Goal: Task Accomplishment & Management: Manage account settings

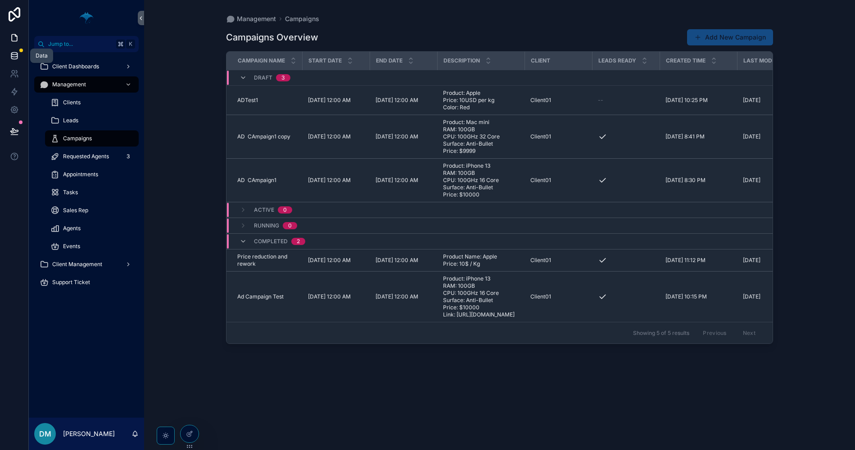
click at [9, 54] on link at bounding box center [14, 56] width 28 height 18
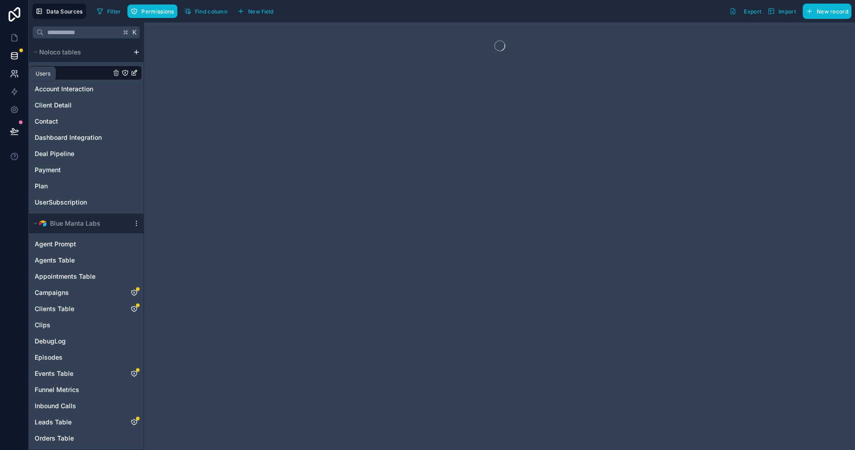
click at [18, 72] on icon at bounding box center [14, 73] width 9 height 9
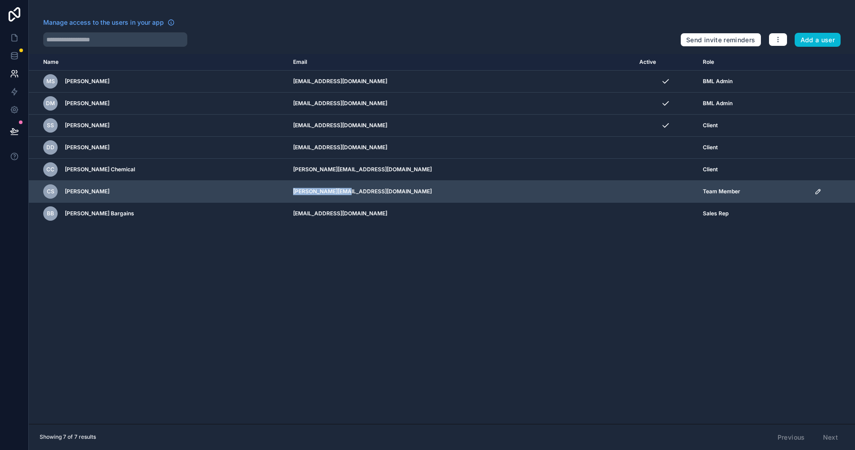
drag, startPoint x: 360, startPoint y: 195, endPoint x: 291, endPoint y: 189, distance: 69.1
click at [291, 189] on td "[PERSON_NAME][EMAIL_ADDRESS][DOMAIN_NAME]" at bounding box center [461, 192] width 346 height 22
copy td "[PERSON_NAME][EMAIL_ADDRESS][DOMAIN_NAME]"
click at [814, 193] on icon "scrollable content" at bounding box center [817, 191] width 7 height 7
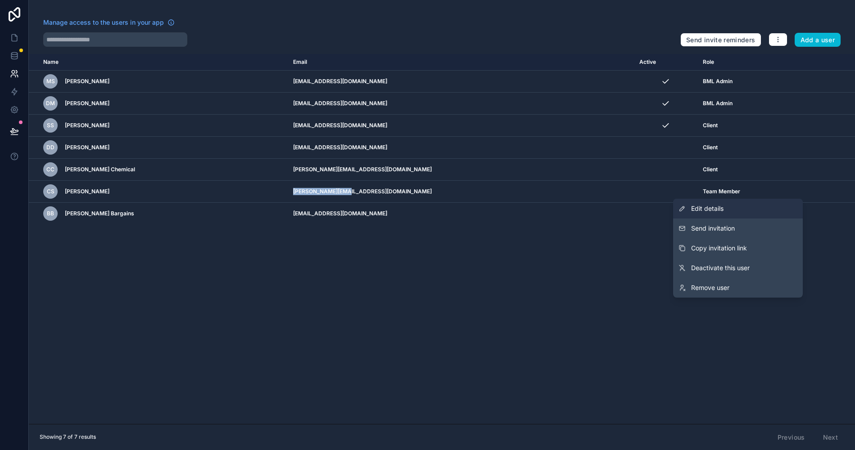
click at [714, 206] on span "Edit details" at bounding box center [707, 208] width 32 height 9
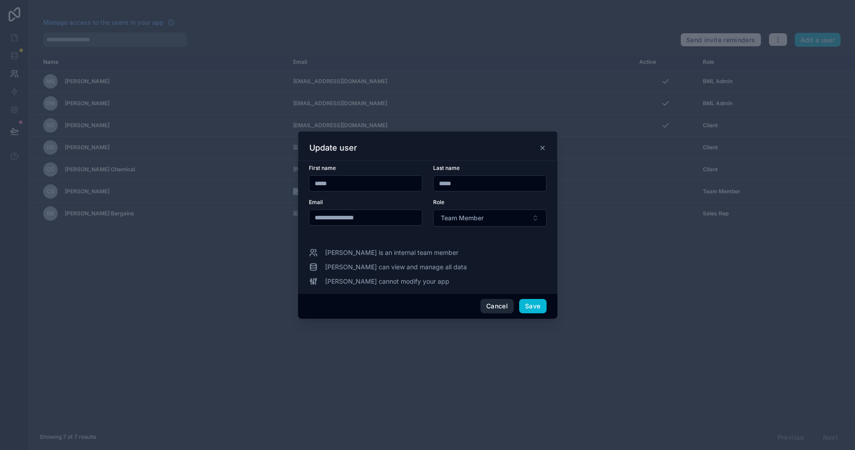
click at [495, 305] on button "Cancel" at bounding box center [496, 306] width 33 height 14
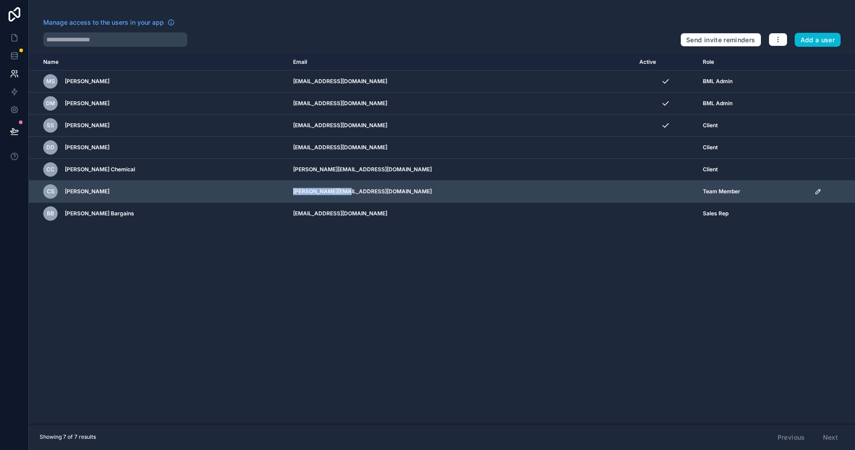
drag, startPoint x: 380, startPoint y: 194, endPoint x: 533, endPoint y: 192, distance: 153.0
click at [380, 194] on td "[PERSON_NAME][EMAIL_ADDRESS][DOMAIN_NAME]" at bounding box center [461, 192] width 346 height 22
click at [814, 194] on icon "scrollable content" at bounding box center [817, 191] width 7 height 7
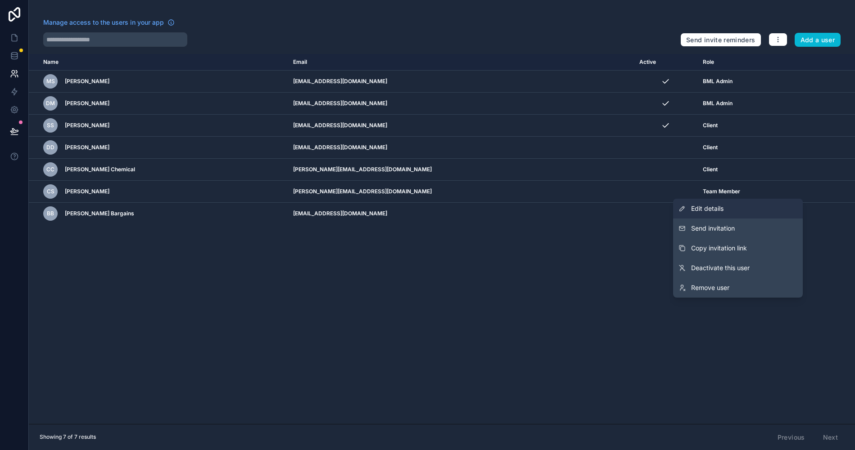
click at [738, 208] on link "Edit details" at bounding box center [738, 209] width 130 height 20
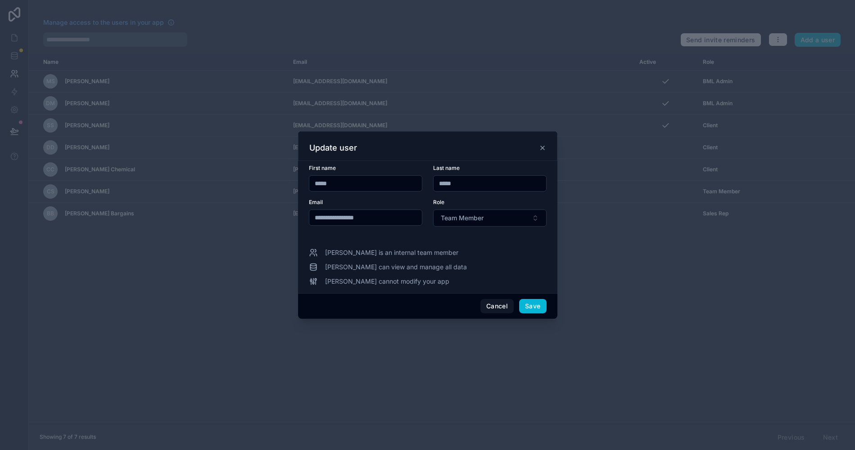
drag, startPoint x: 329, startPoint y: 219, endPoint x: 261, endPoint y: 219, distance: 67.9
click at [281, 219] on div "**********" at bounding box center [427, 225] width 855 height 450
type input "**********"
click at [513, 218] on button "Team Member" at bounding box center [489, 218] width 113 height 17
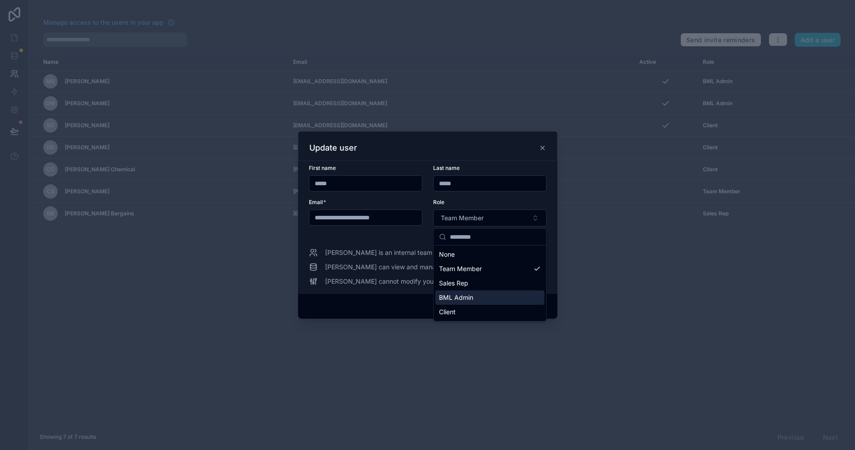
click at [487, 299] on div "BML Admin" at bounding box center [489, 298] width 109 height 14
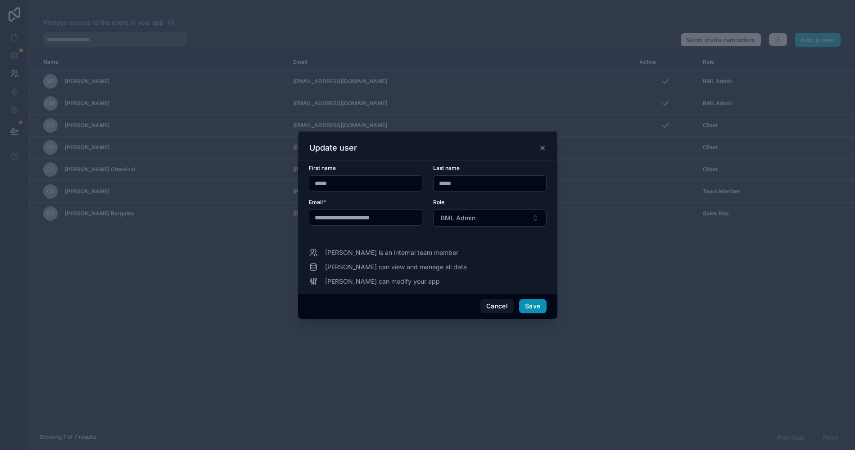
click at [541, 310] on button "Save" at bounding box center [532, 306] width 27 height 14
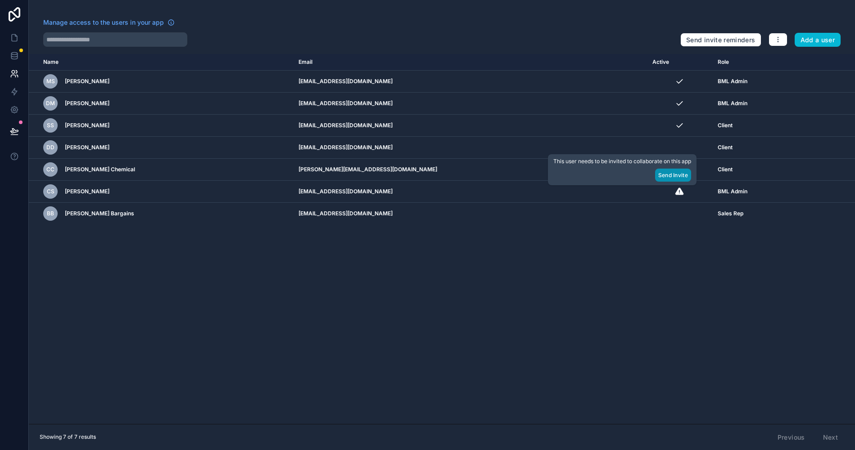
click at [684, 175] on button "Send Invite" at bounding box center [673, 175] width 36 height 13
click at [343, 392] on div "Name Email Active Role [DOMAIN_NAME] [PERSON_NAME] [EMAIL_ADDRESS][DOMAIN_NAME]…" at bounding box center [442, 239] width 826 height 370
